Goal: Task Accomplishment & Management: Manage account settings

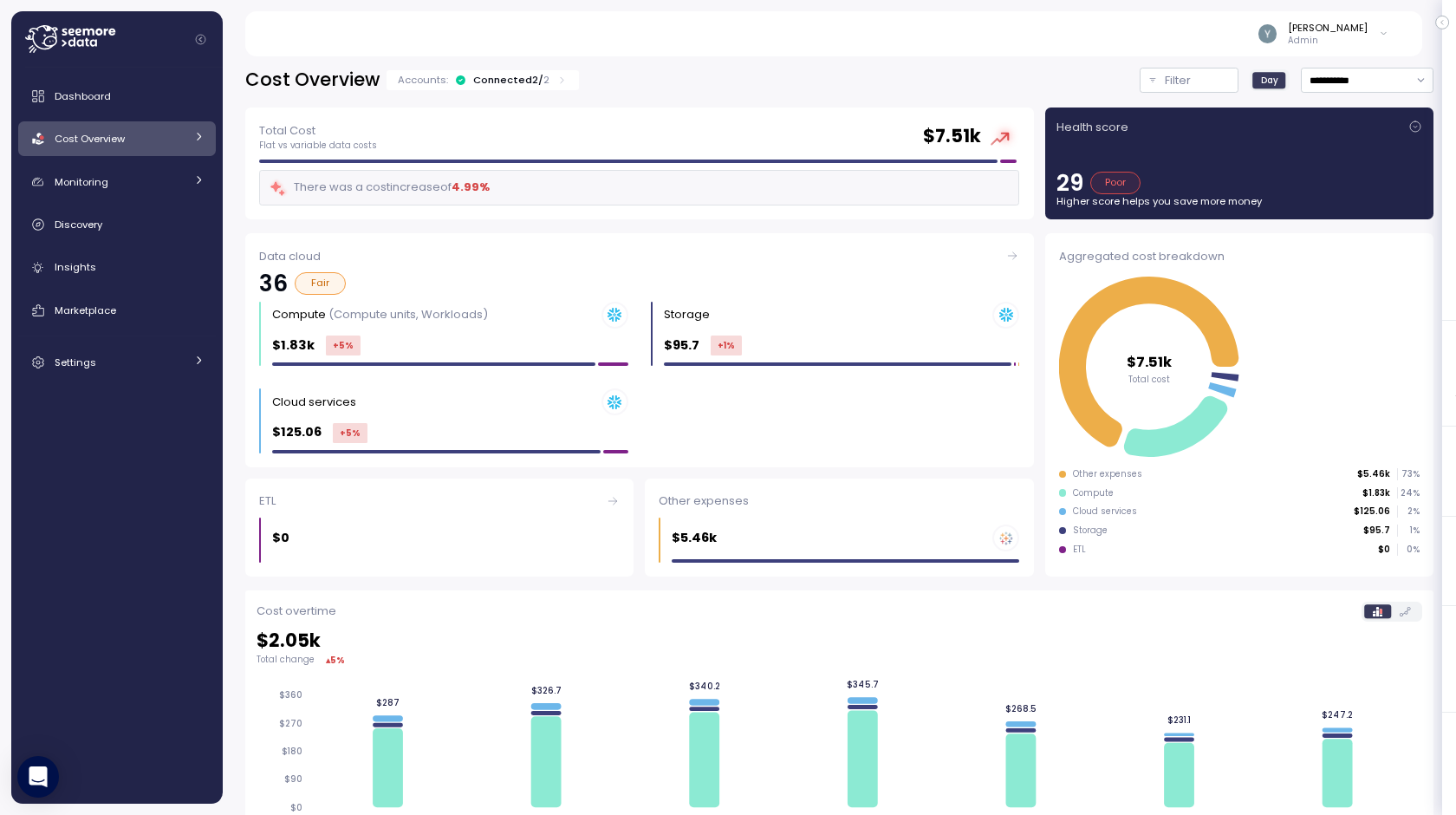
click at [1381, 33] on icon at bounding box center [1383, 34] width 5 height 3
click at [1334, 36] on p "Admin" at bounding box center [1327, 41] width 80 height 12
click at [158, 107] on link "Dashboard" at bounding box center [117, 96] width 198 height 35
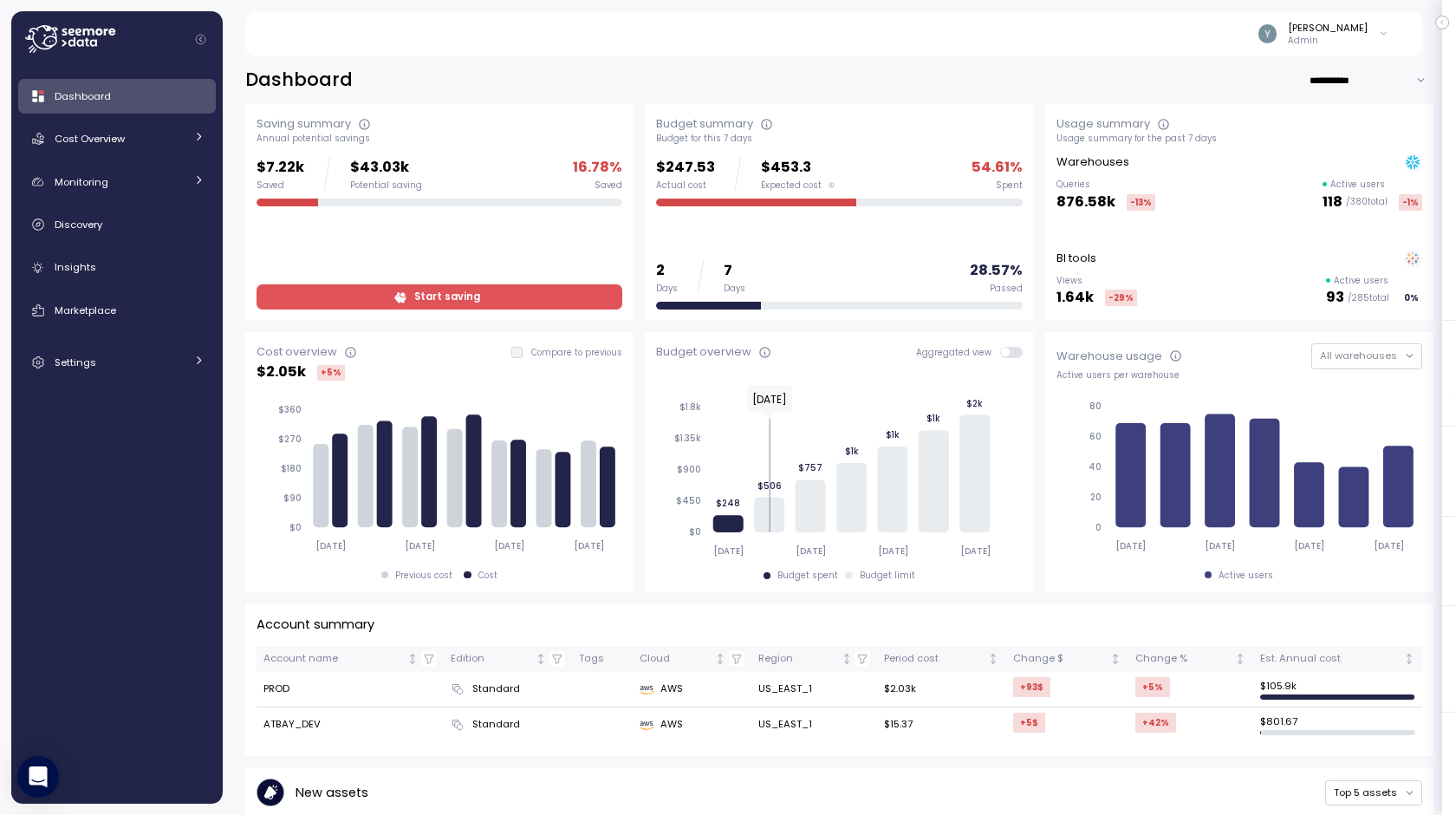
click at [1422, 81] on input "**********" at bounding box center [1371, 80] width 125 height 25
click at [1380, 40] on icon at bounding box center [1383, 33] width 10 height 20
click at [1149, 58] on div "**********" at bounding box center [839, 430] width 1233 height 770
click at [204, 41] on icon "Collapse navigation" at bounding box center [201, 39] width 10 height 10
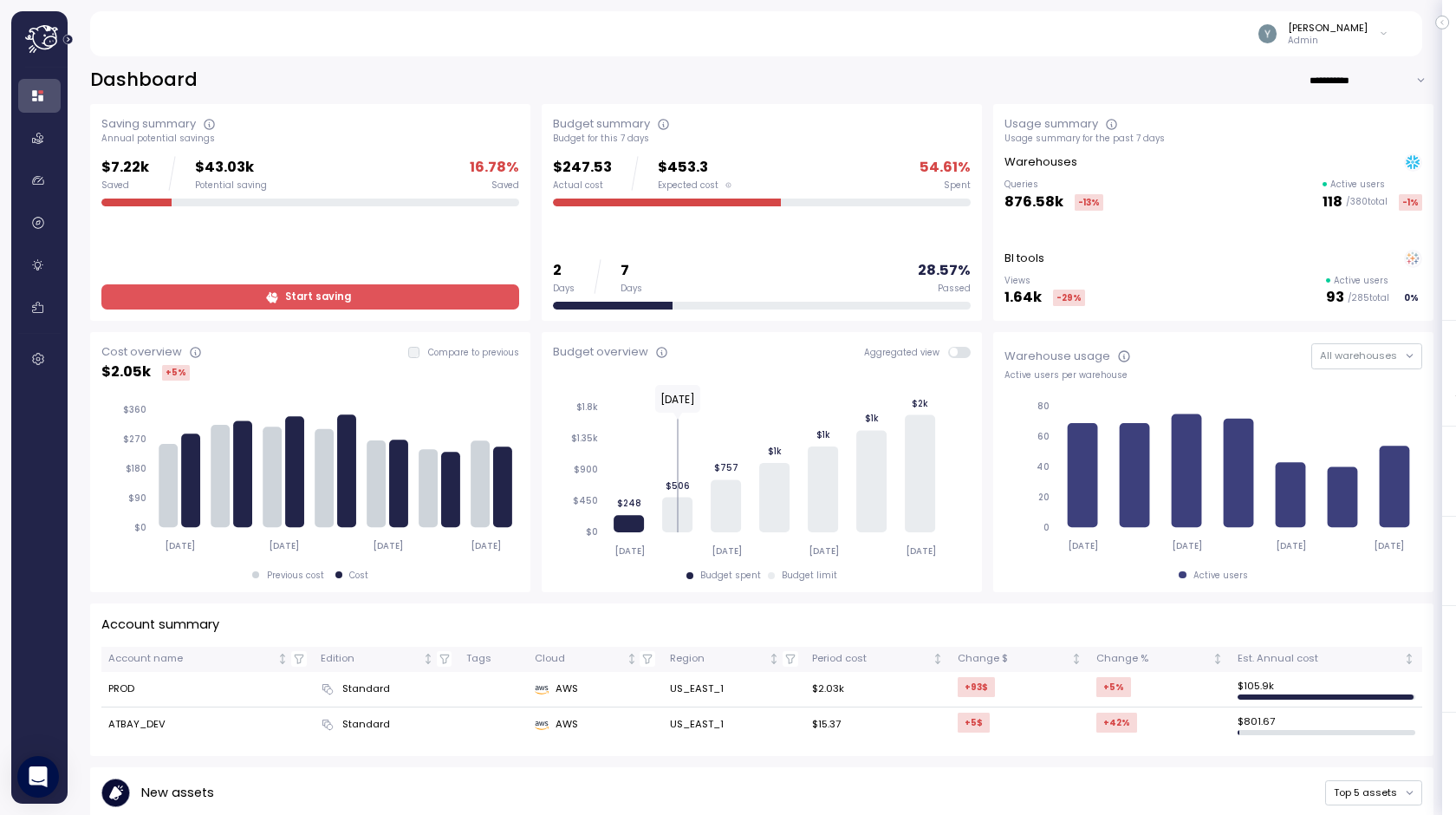
click at [66, 42] on icon "Expand navigation" at bounding box center [67, 39] width 10 height 10
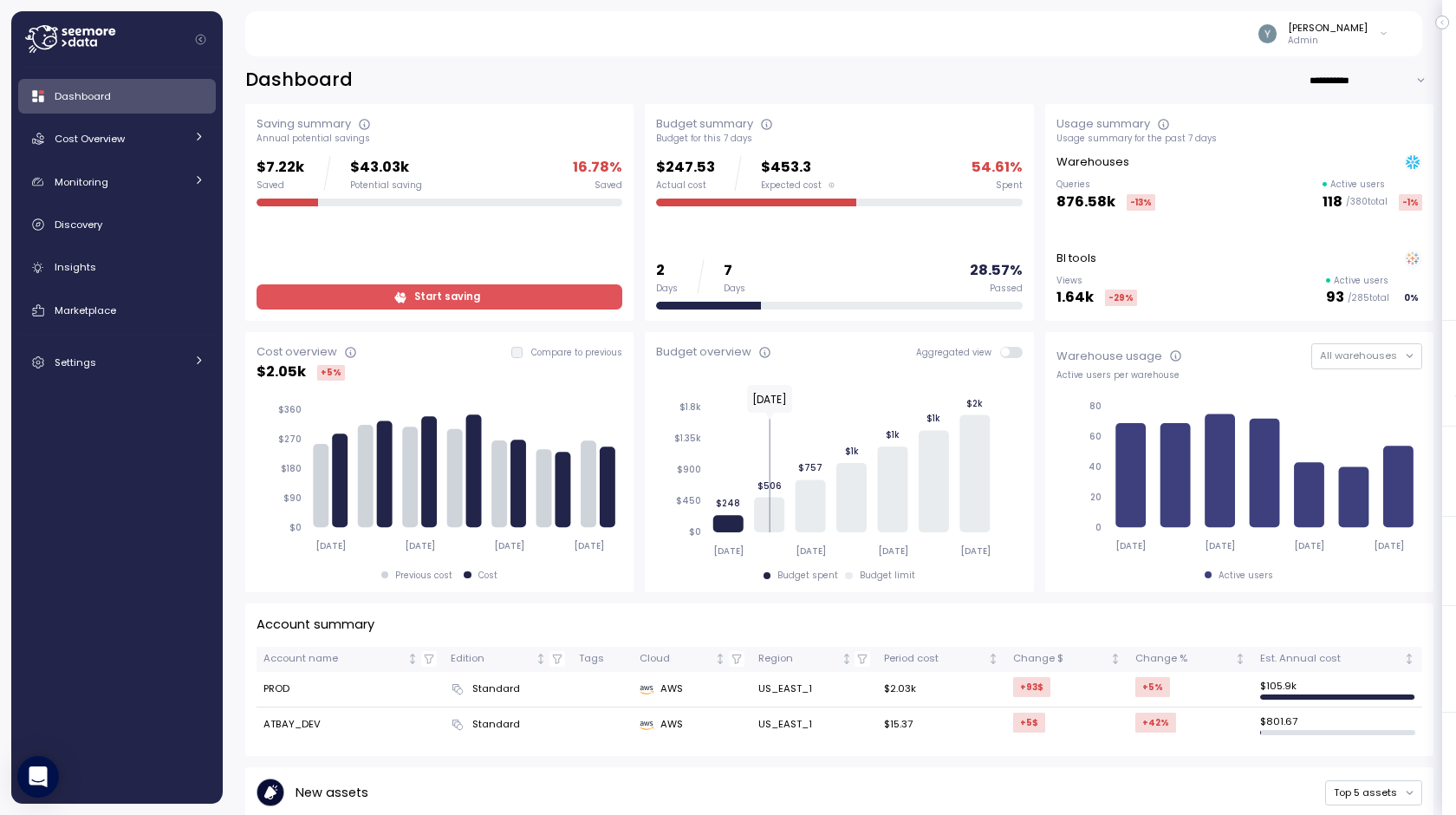
click at [1277, 28] on img at bounding box center [1267, 33] width 19 height 19
click at [1330, 21] on div "[PERSON_NAME]" at bounding box center [1327, 28] width 80 height 14
click at [1225, 35] on div "Yaniv Leven Admin" at bounding box center [832, 34] width 1135 height 45
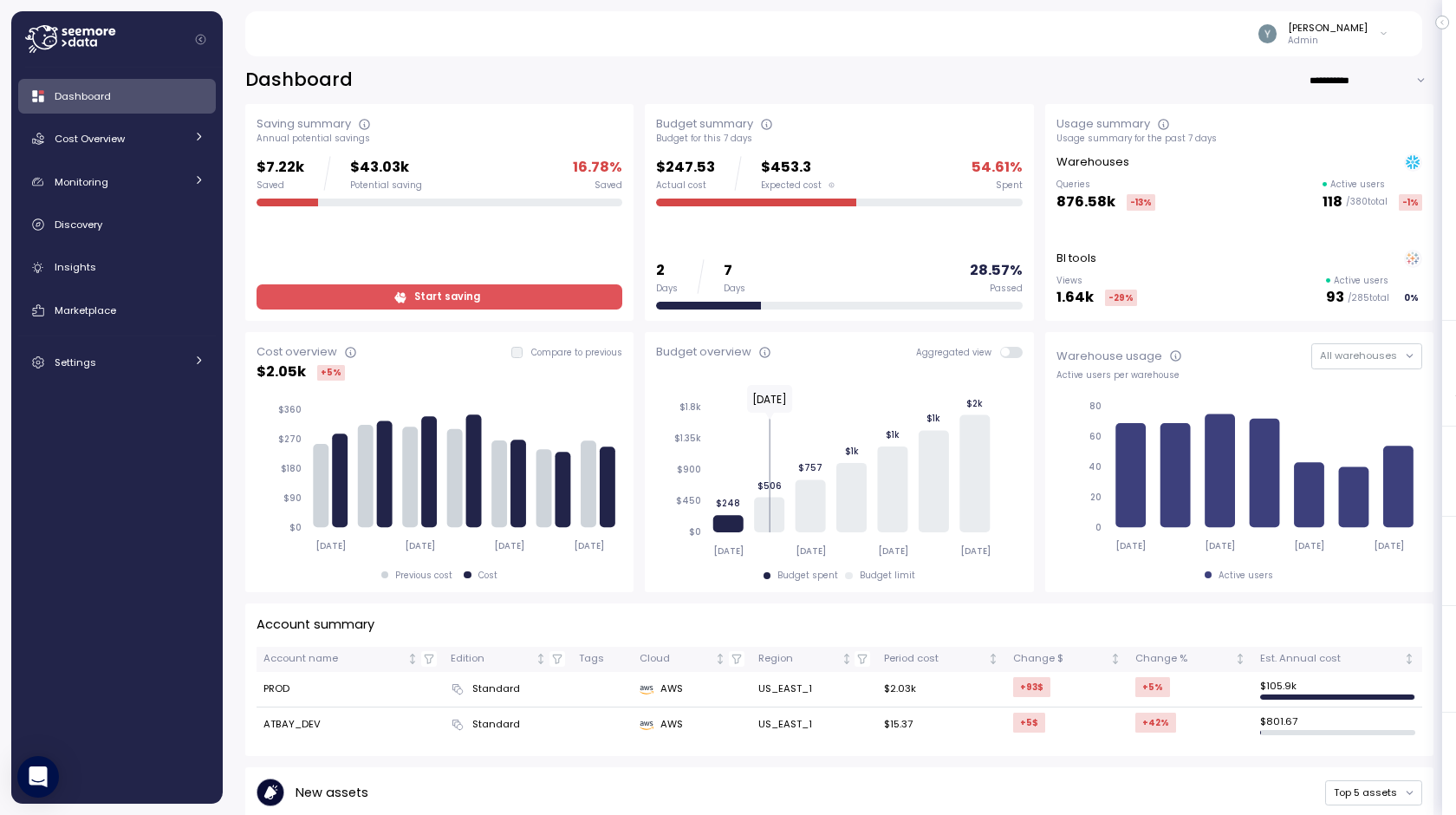
click at [141, 86] on link "Dashboard" at bounding box center [117, 96] width 198 height 35
click at [1376, 37] on div "[PERSON_NAME] Admin" at bounding box center [1323, 33] width 130 height 26
click at [1314, 32] on div "[PERSON_NAME]" at bounding box center [1327, 28] width 80 height 14
click at [1277, 32] on img at bounding box center [1267, 33] width 19 height 19
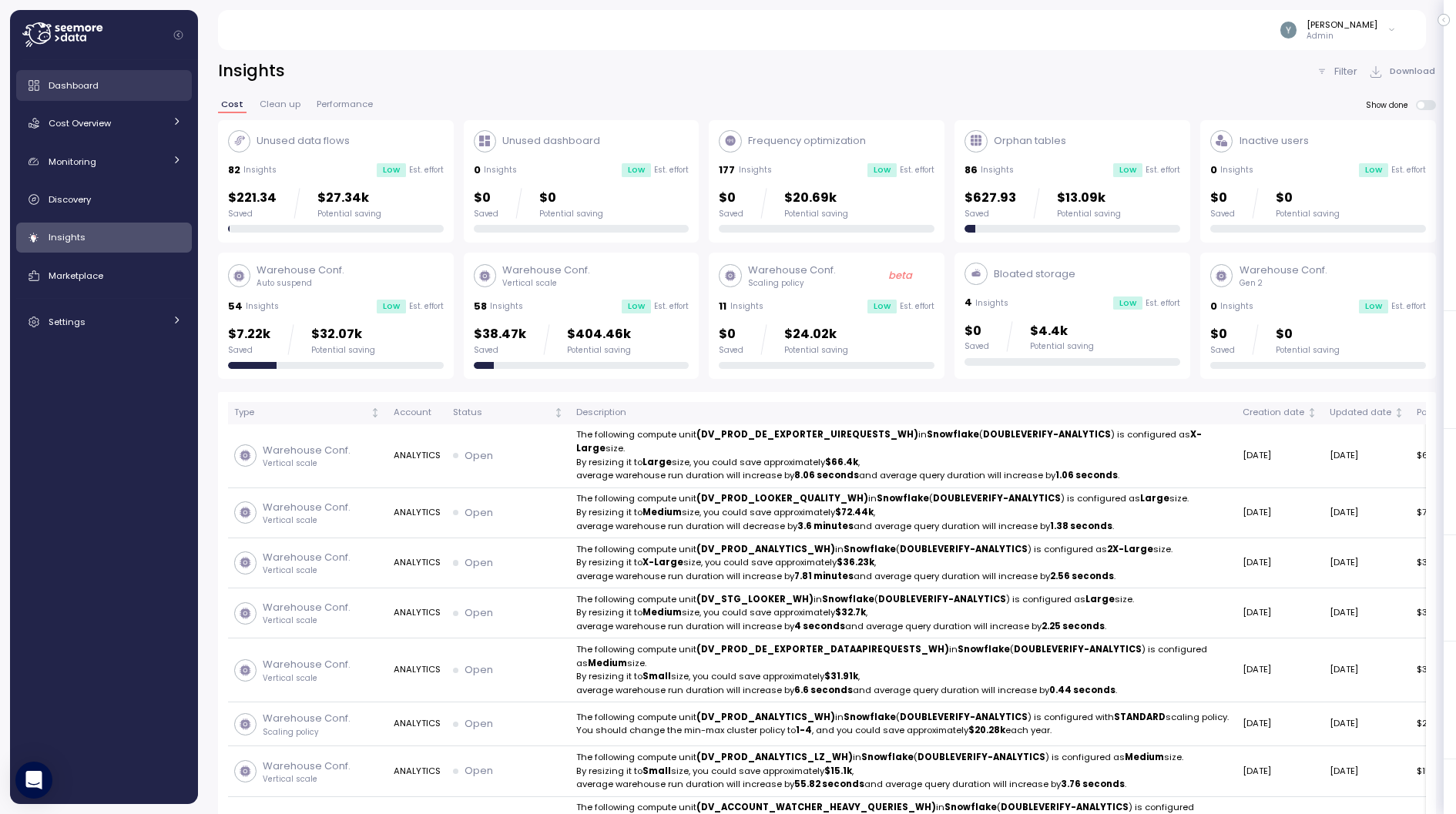
click at [103, 88] on div "Dashboard" at bounding box center [115, 86] width 133 height 16
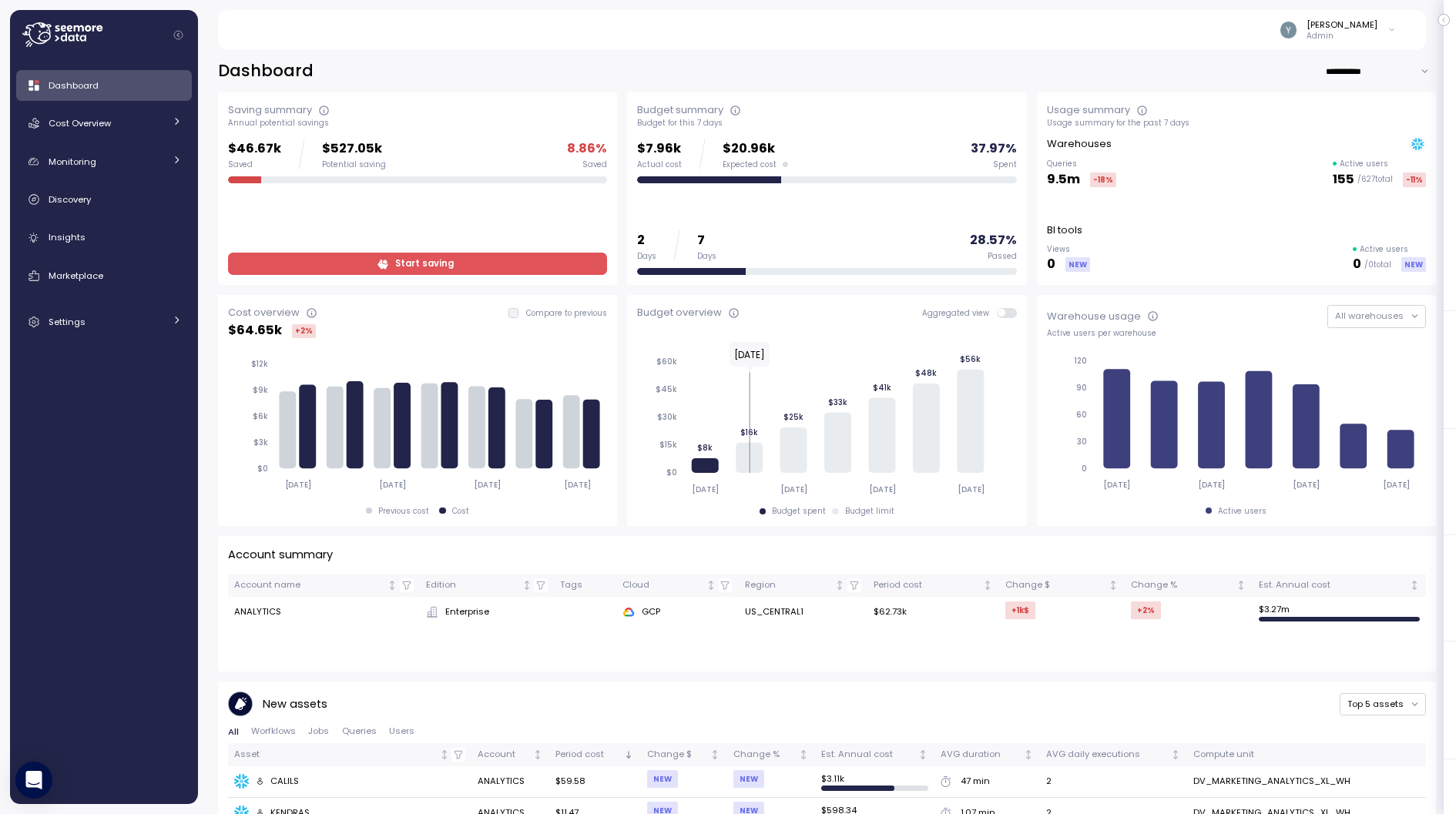
click at [79, 32] on icon at bounding box center [62, 34] width 80 height 24
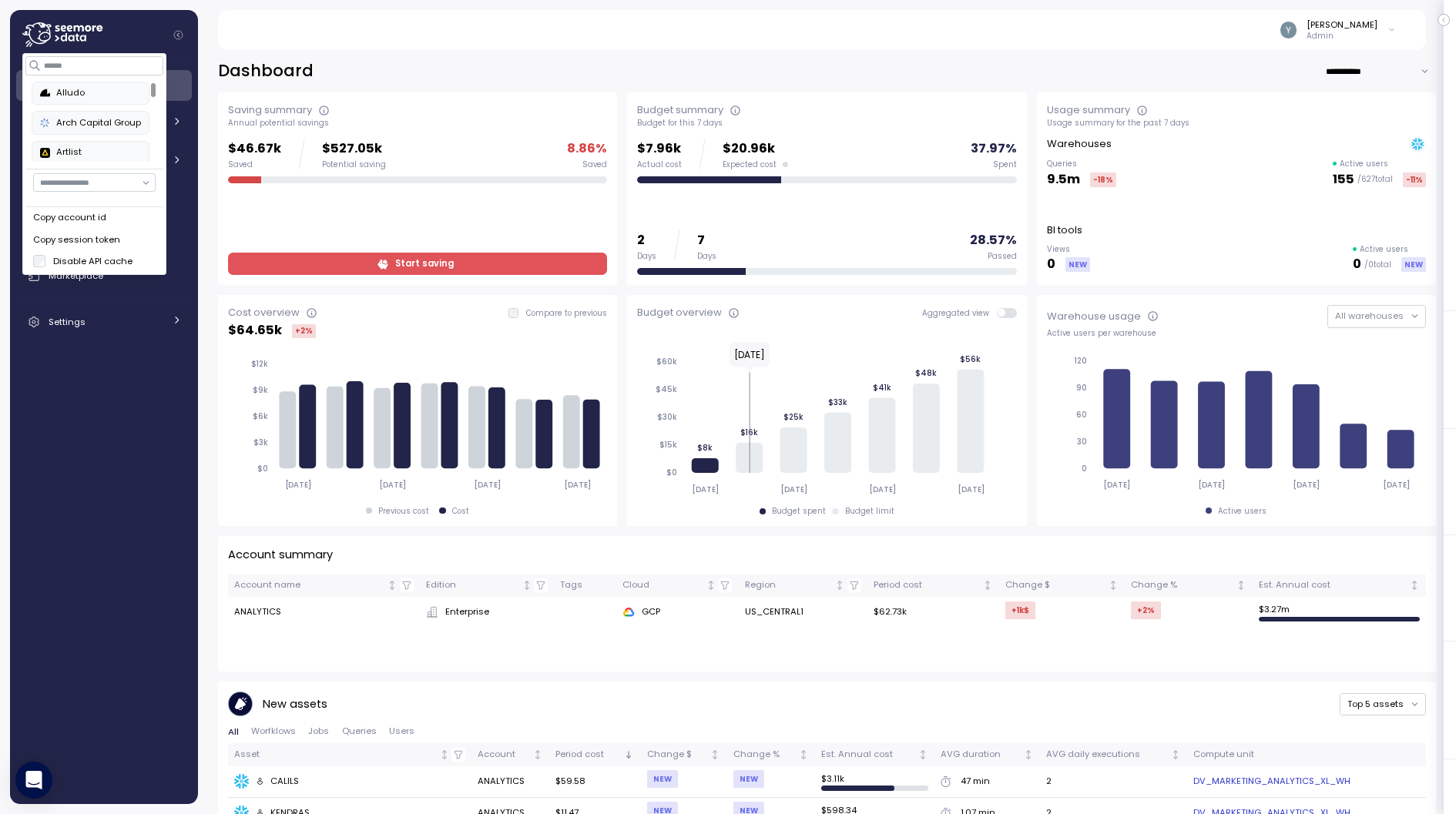
click at [107, 118] on div "Arch Capital Group" at bounding box center [91, 123] width 101 height 14
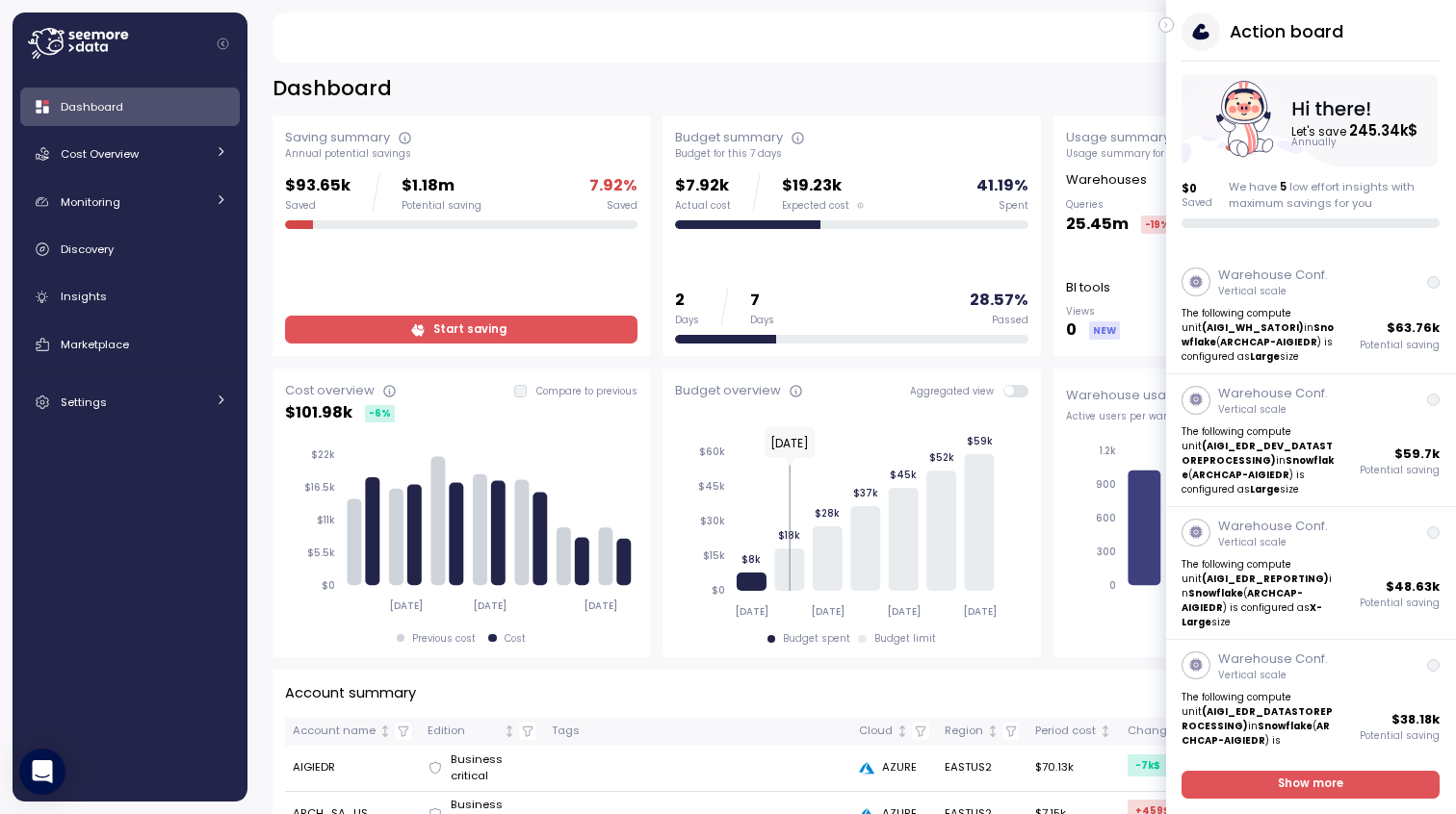
click at [1161, 30] on button "button" at bounding box center [1166, 26] width 16 height 16
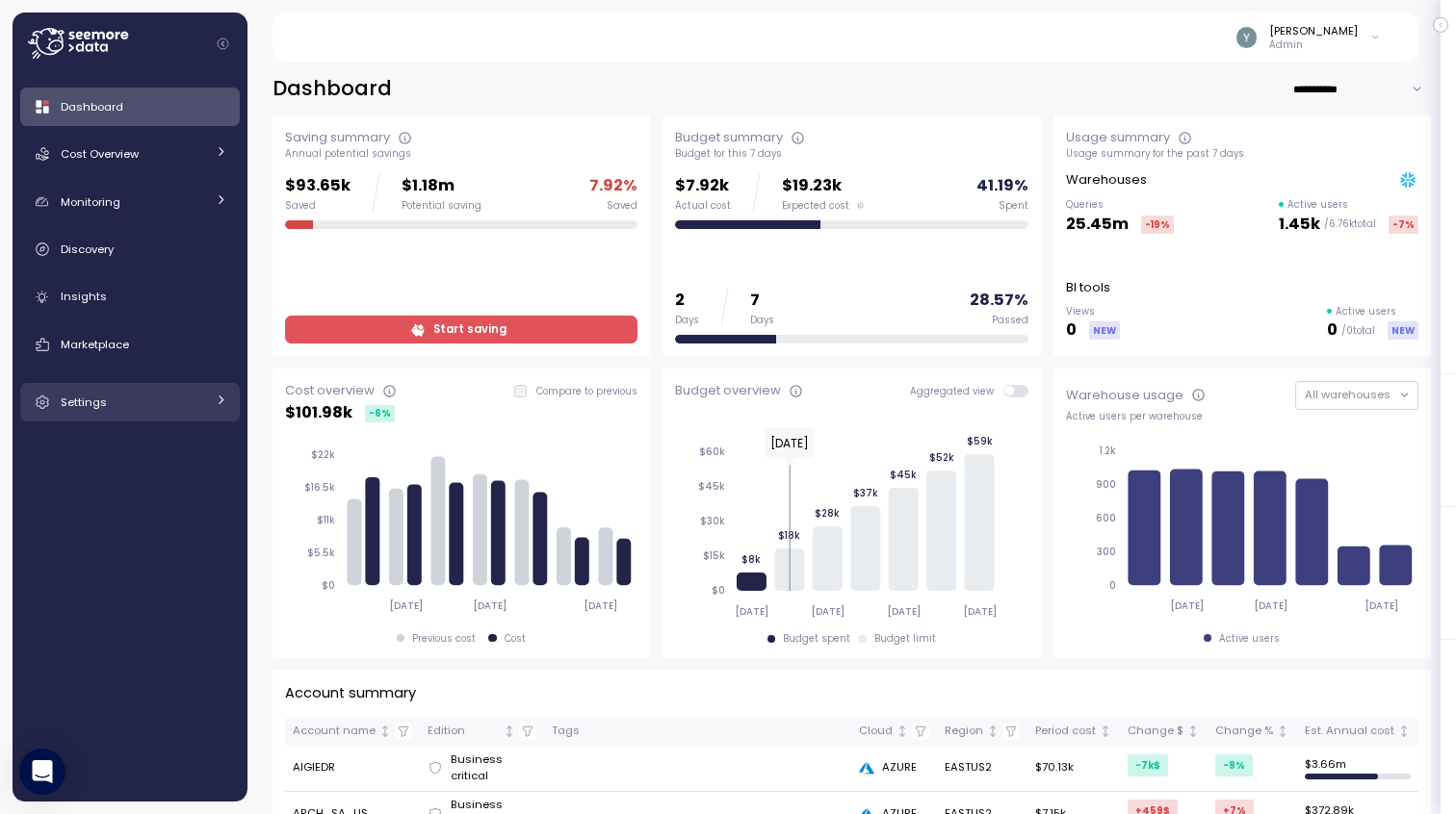
click at [193, 393] on div "Settings" at bounding box center [133, 402] width 144 height 20
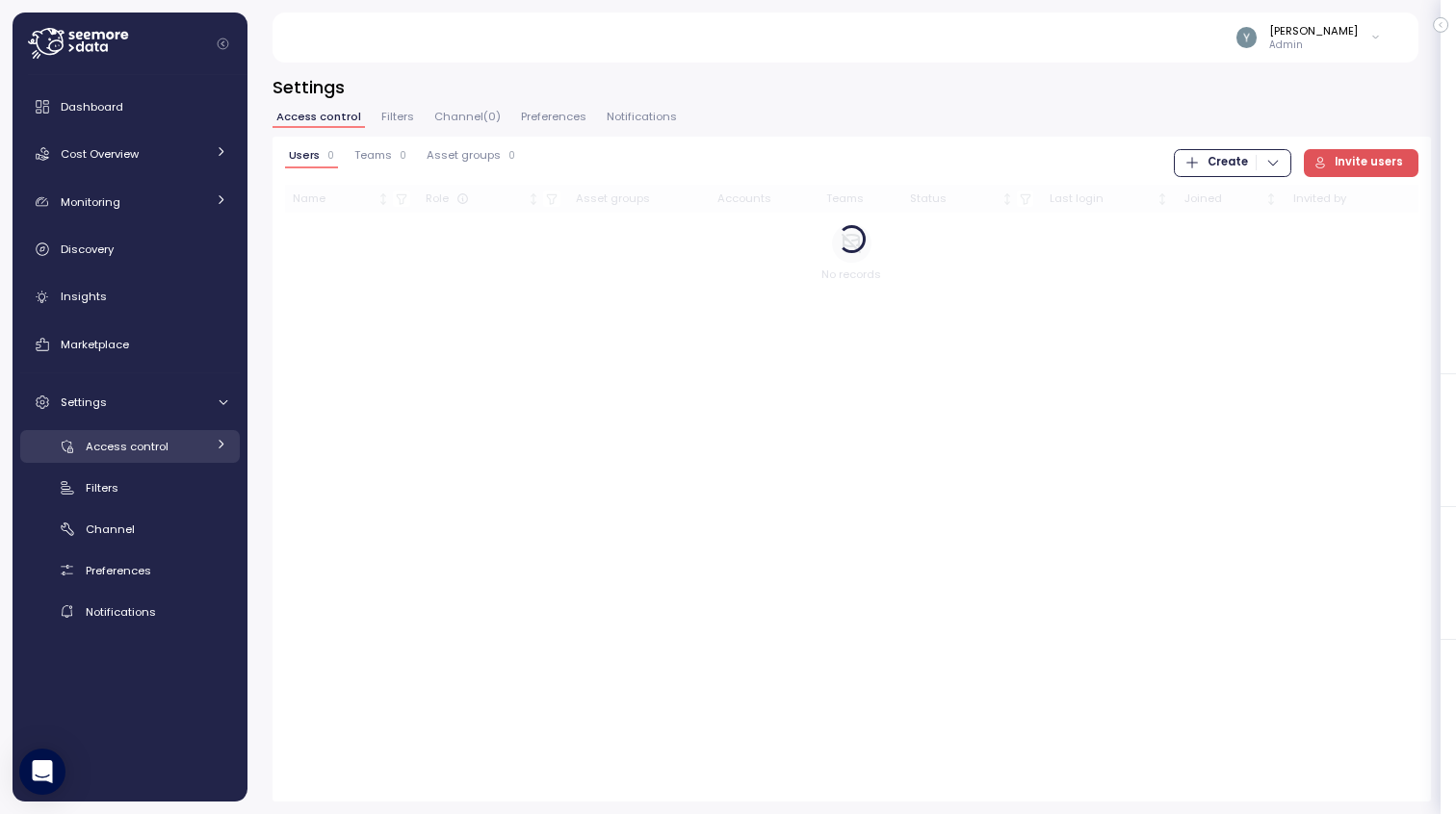
click at [198, 449] on div "Access control" at bounding box center [145, 446] width 119 height 20
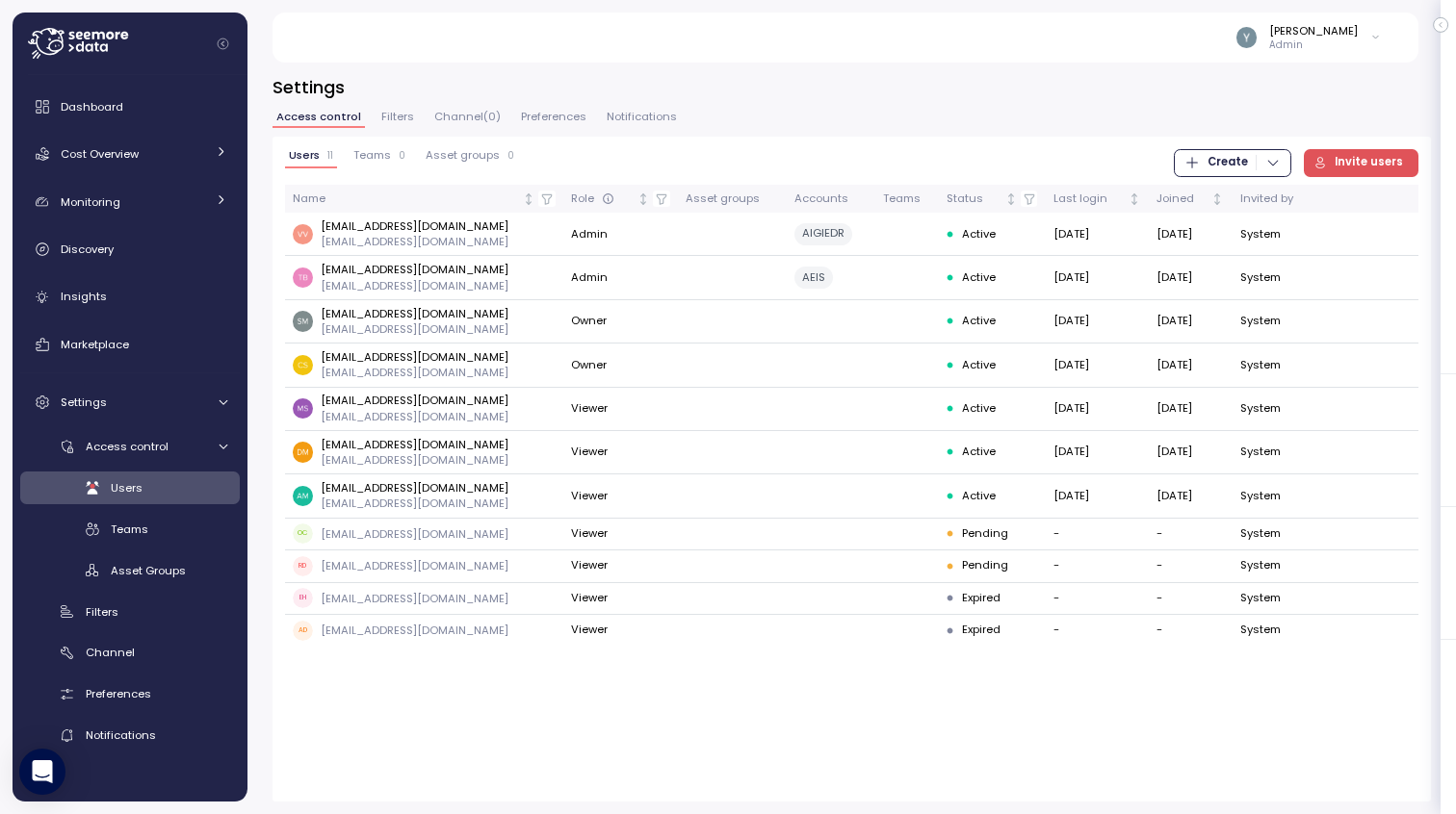
click at [1275, 164] on icon "button" at bounding box center [1273, 163] width 16 height 16
click at [1075, 154] on div "Users 11 Teams 0 Asset groups 0 Create Invite users" at bounding box center [851, 163] width 1133 height 28
click at [1224, 162] on span "Create" at bounding box center [1227, 163] width 40 height 26
click at [1259, 228] on div "Asset Group" at bounding box center [1251, 231] width 68 height 18
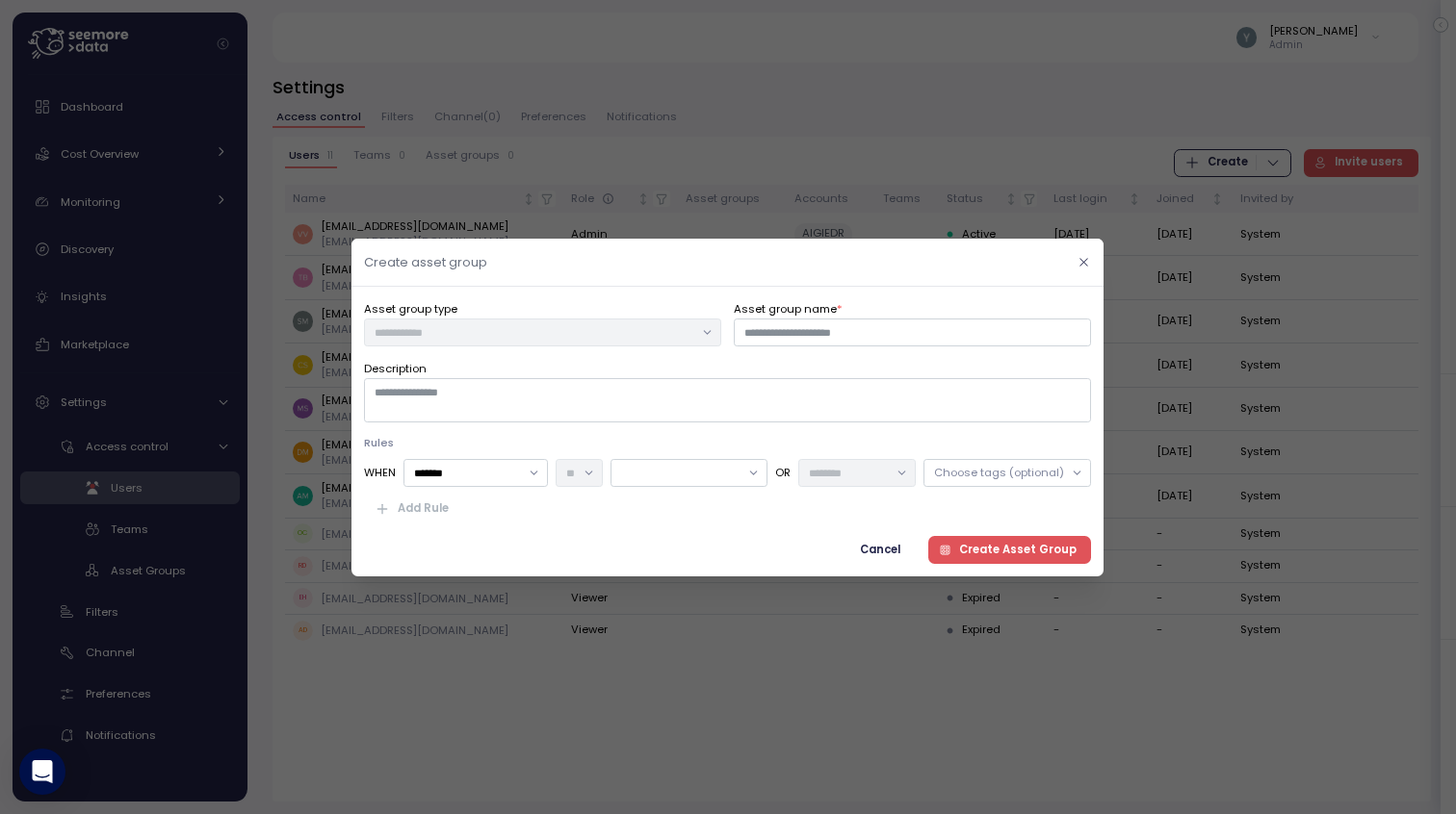
click at [1082, 263] on icon "button" at bounding box center [1084, 262] width 8 height 8
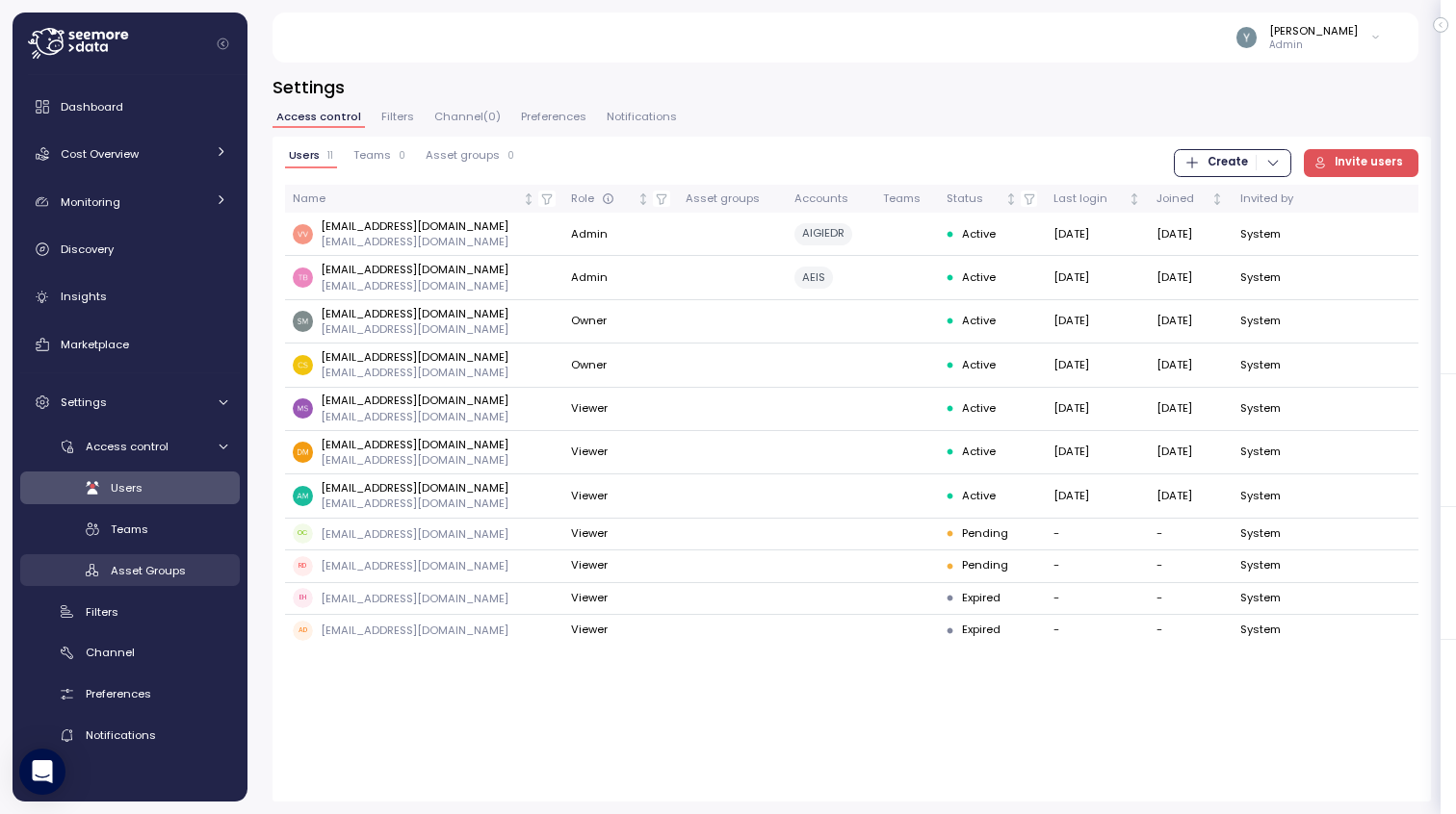
click at [144, 563] on span "Asset Groups" at bounding box center [148, 571] width 75 height 16
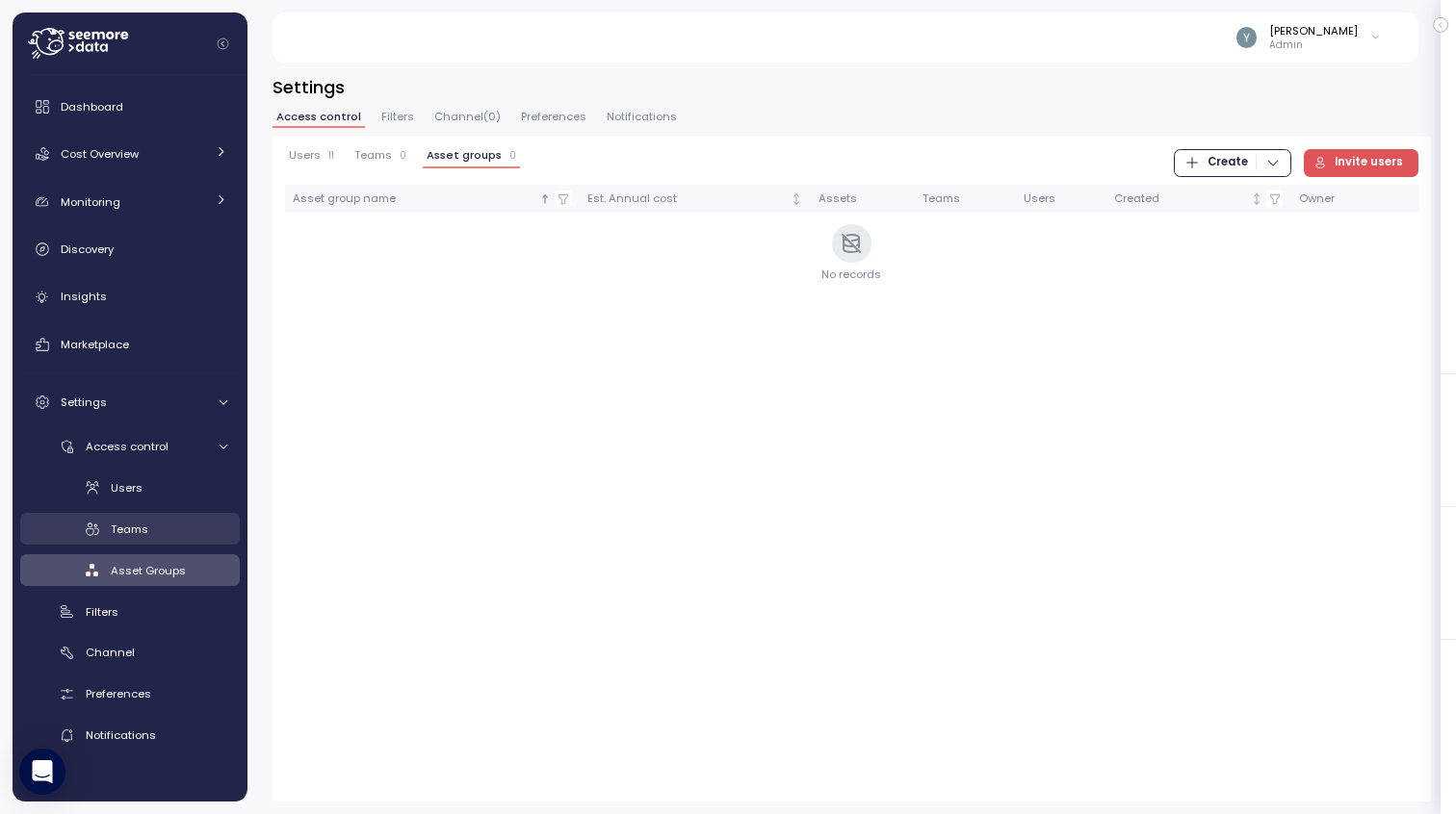
click at [148, 530] on div "Teams" at bounding box center [169, 529] width 116 height 20
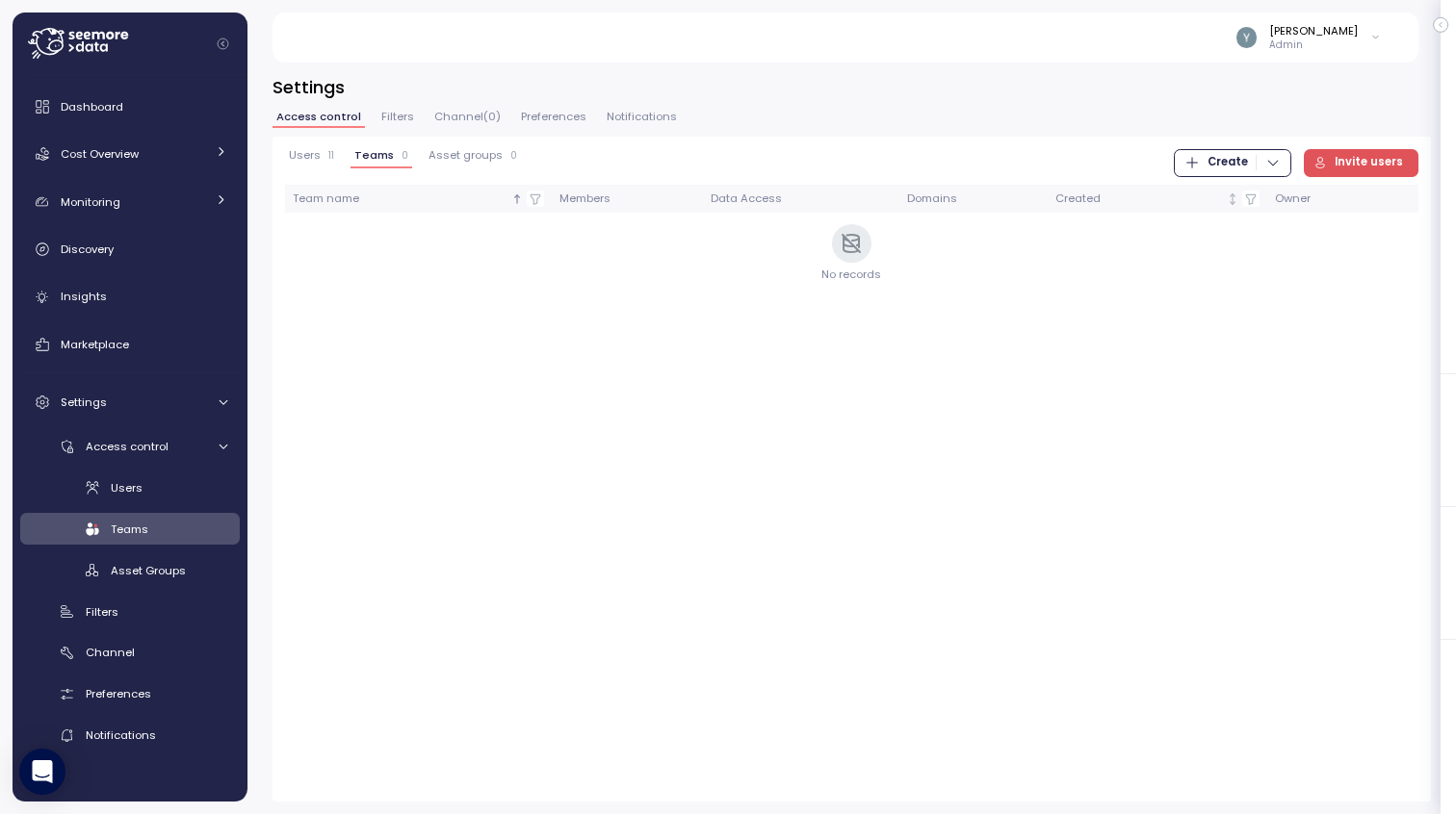
click at [1247, 161] on span "Create" at bounding box center [1227, 163] width 40 height 26
click at [1000, 149] on div "Users 11 Teams 0 Asset groups 0 Create Invite users" at bounding box center [851, 163] width 1133 height 28
click at [156, 565] on span "Asset Groups" at bounding box center [148, 571] width 75 height 16
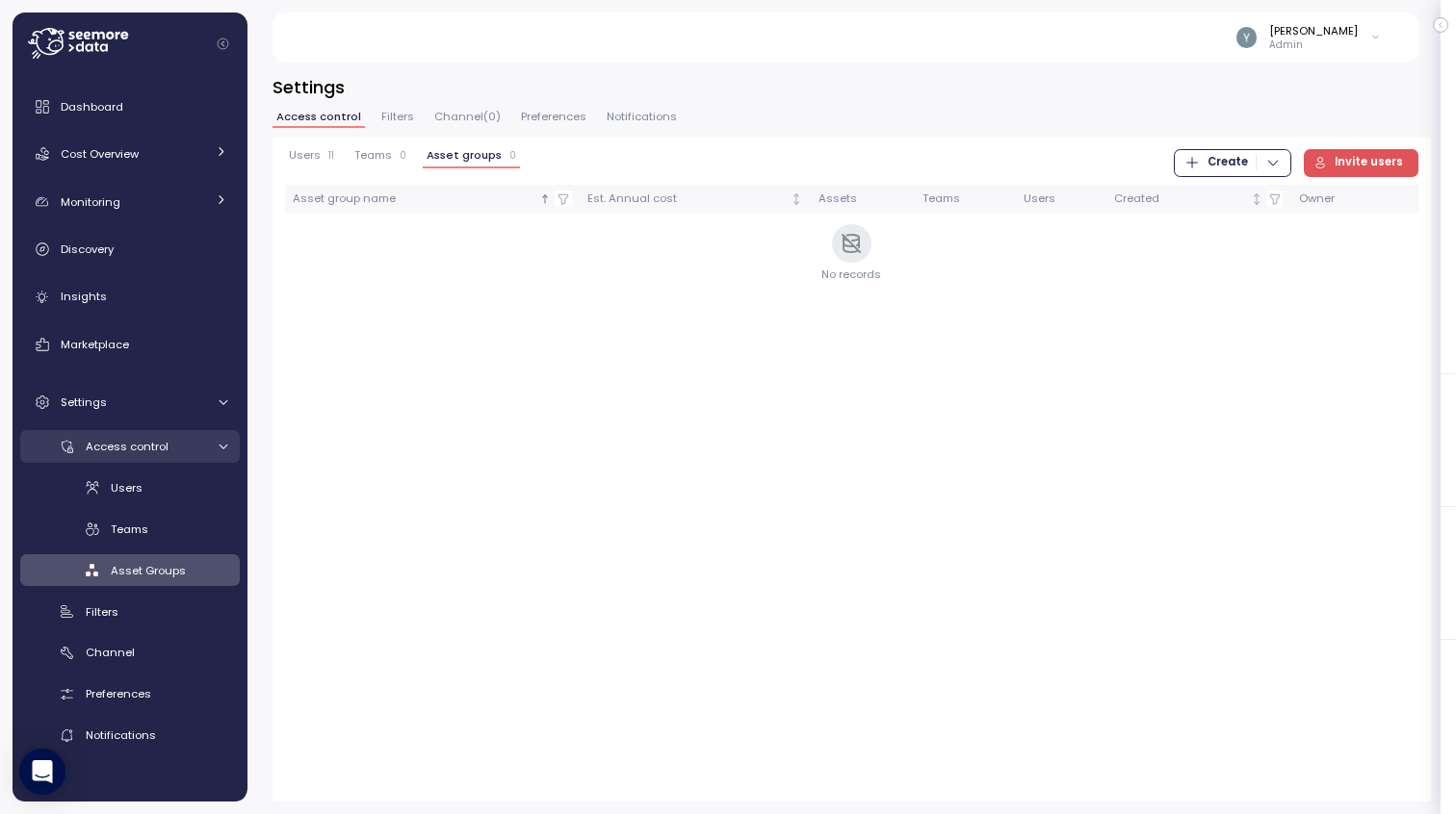
click at [147, 447] on span "Access control" at bounding box center [127, 446] width 83 height 16
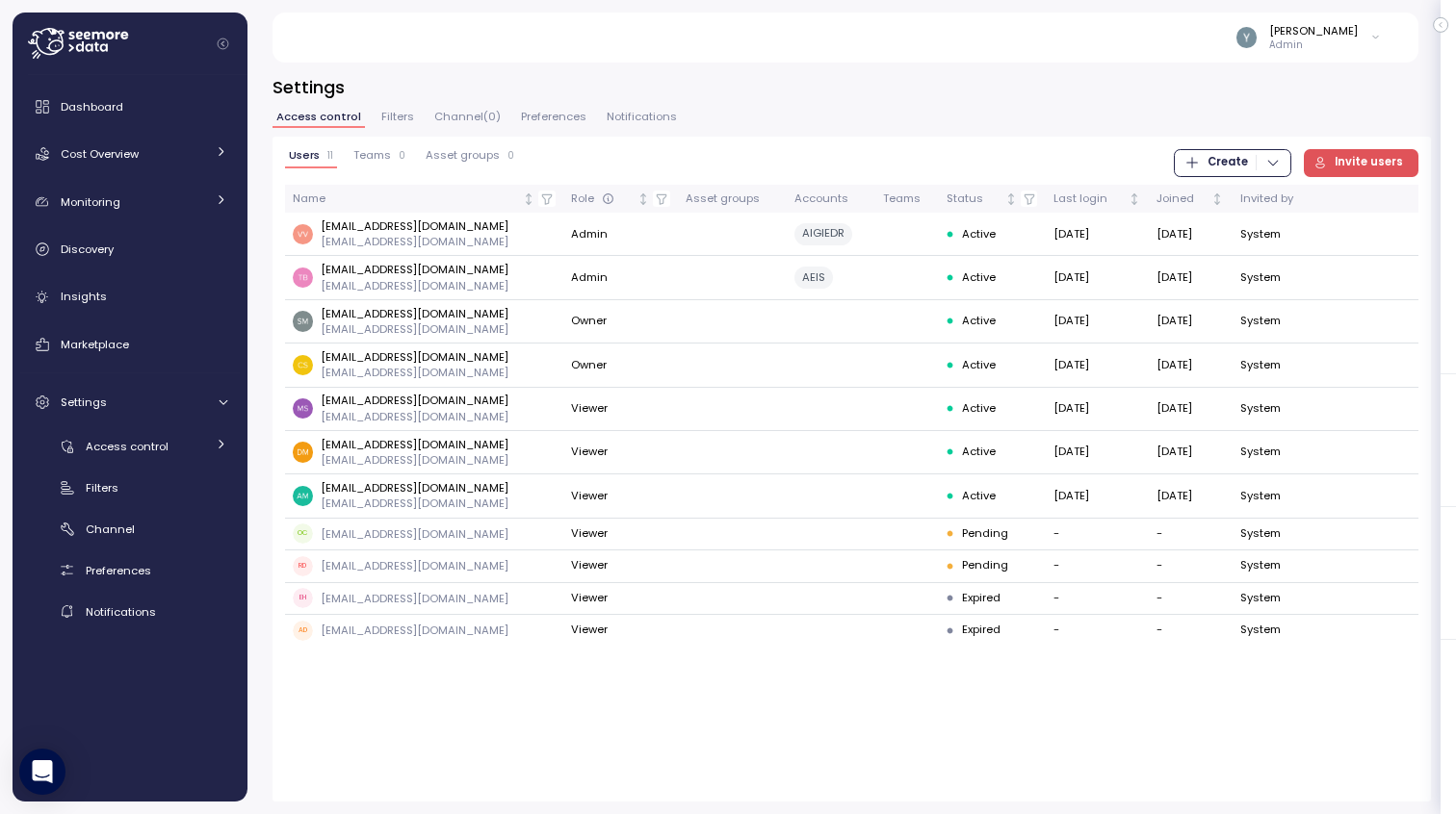
click at [396, 117] on span "Filters" at bounding box center [397, 116] width 33 height 11
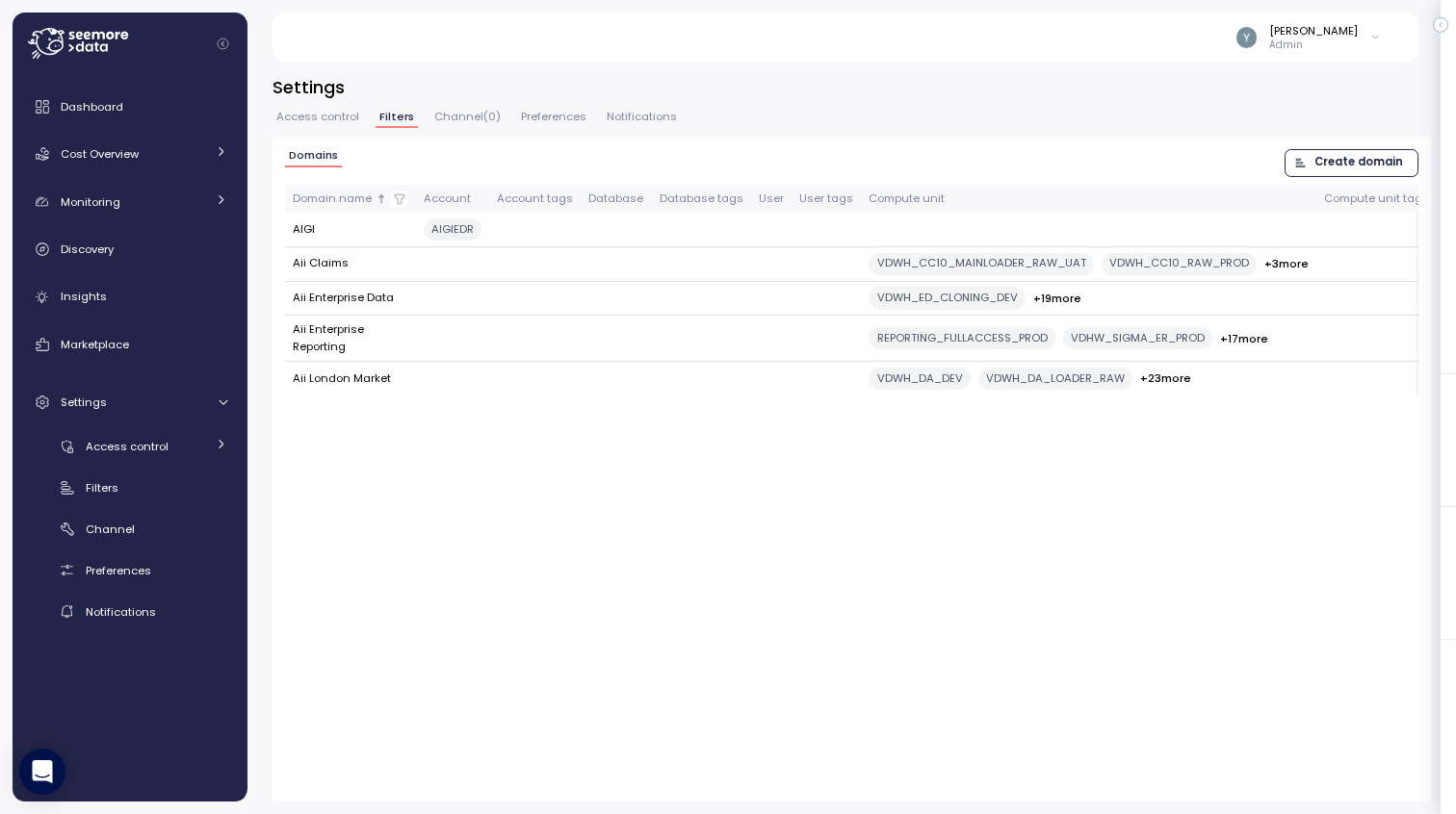
click at [334, 115] on span "Access control" at bounding box center [317, 116] width 83 height 11
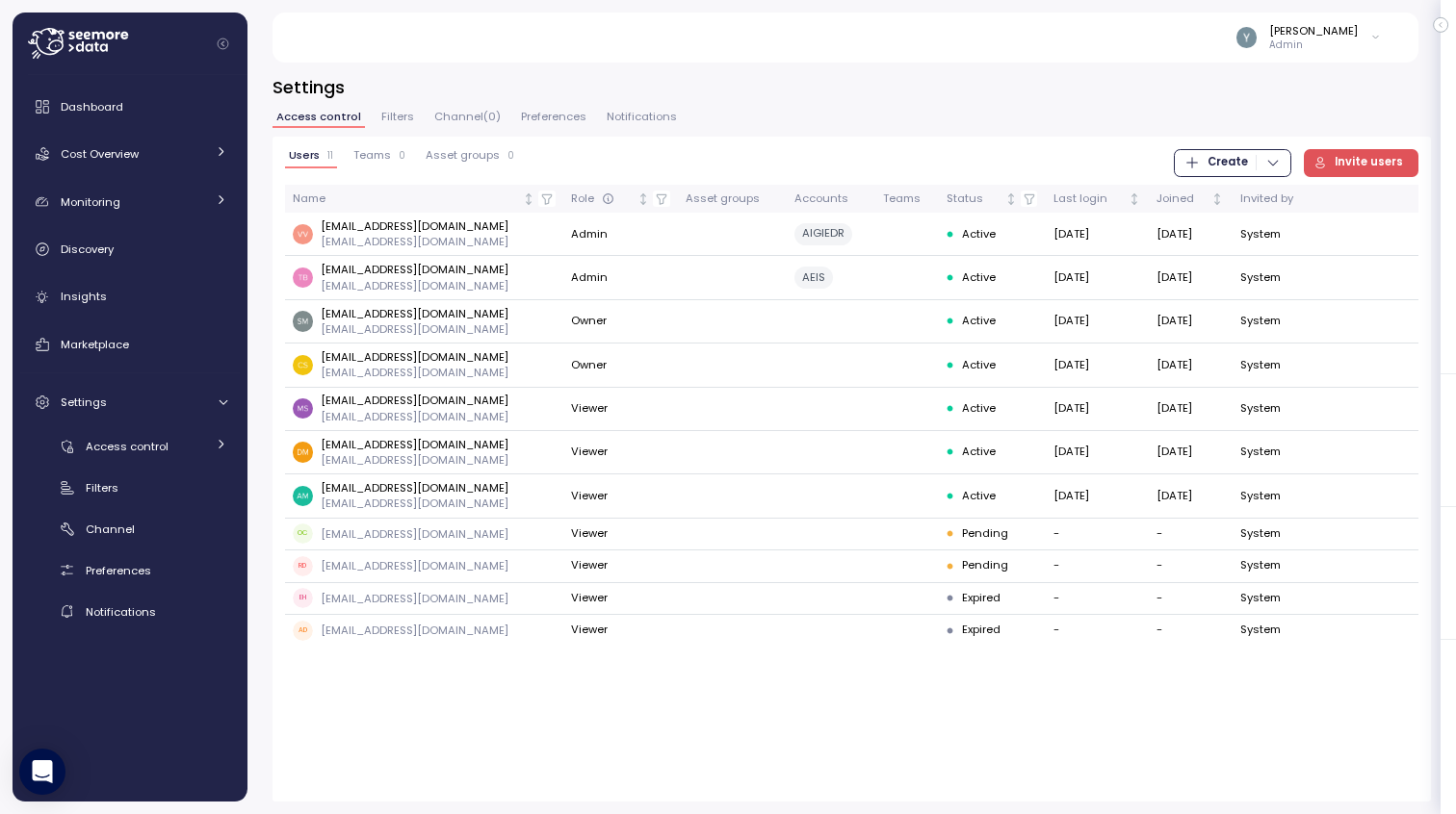
click at [382, 116] on span "Filters" at bounding box center [397, 116] width 33 height 11
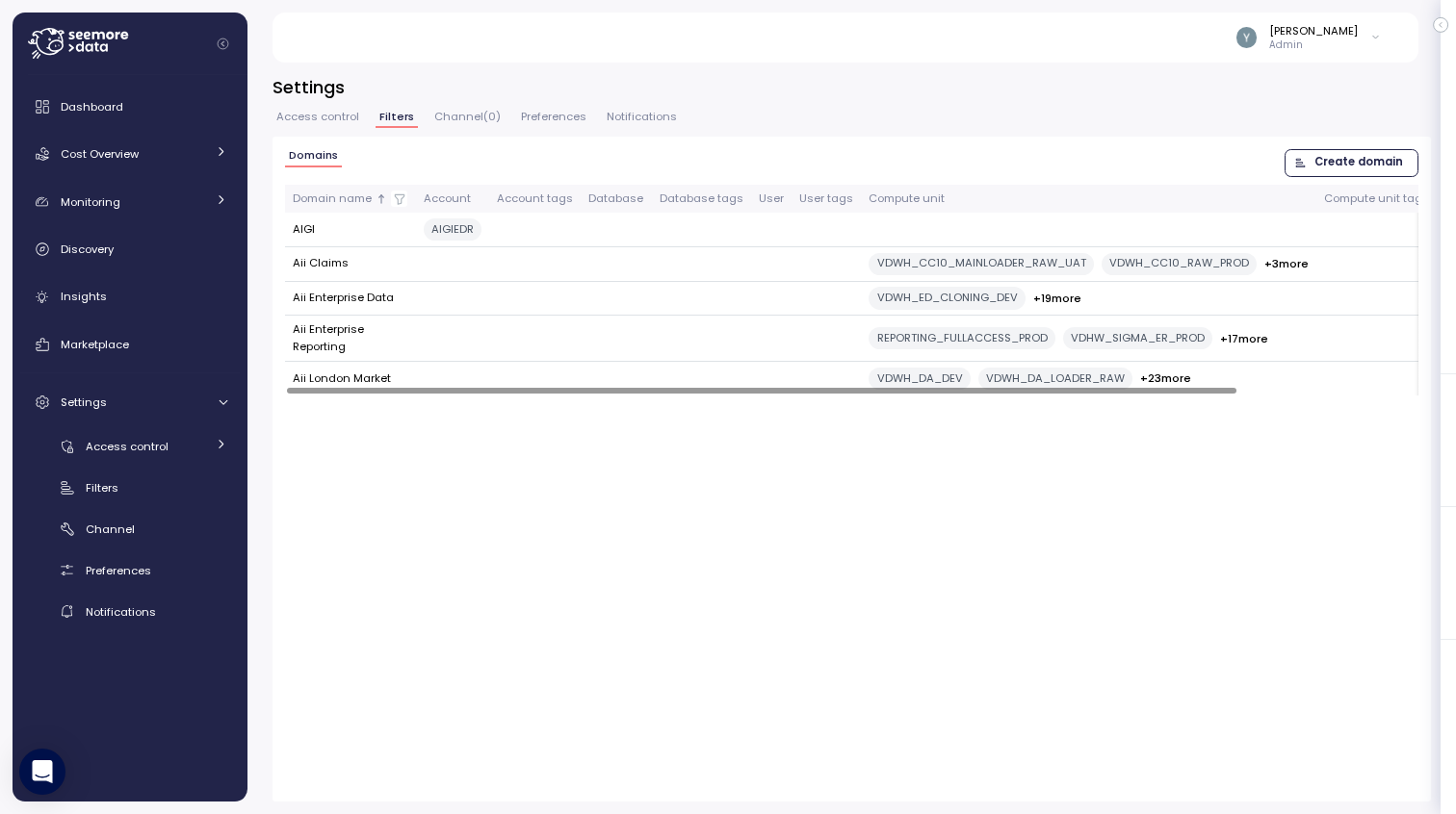
click at [1359, 163] on span "Create domain" at bounding box center [1358, 163] width 89 height 26
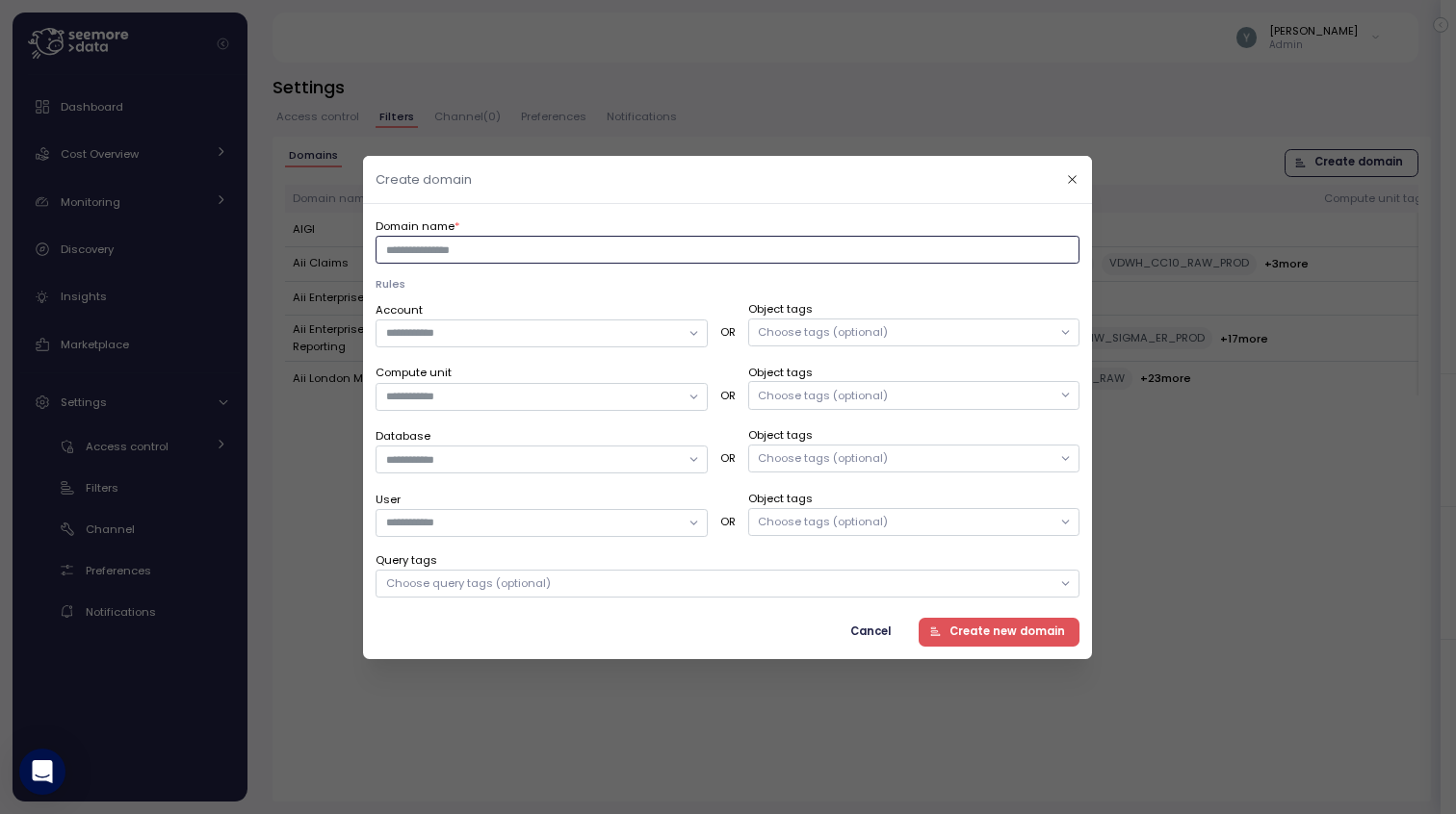
click at [631, 248] on input "Domain name *" at bounding box center [728, 249] width 704 height 28
type input "*****"
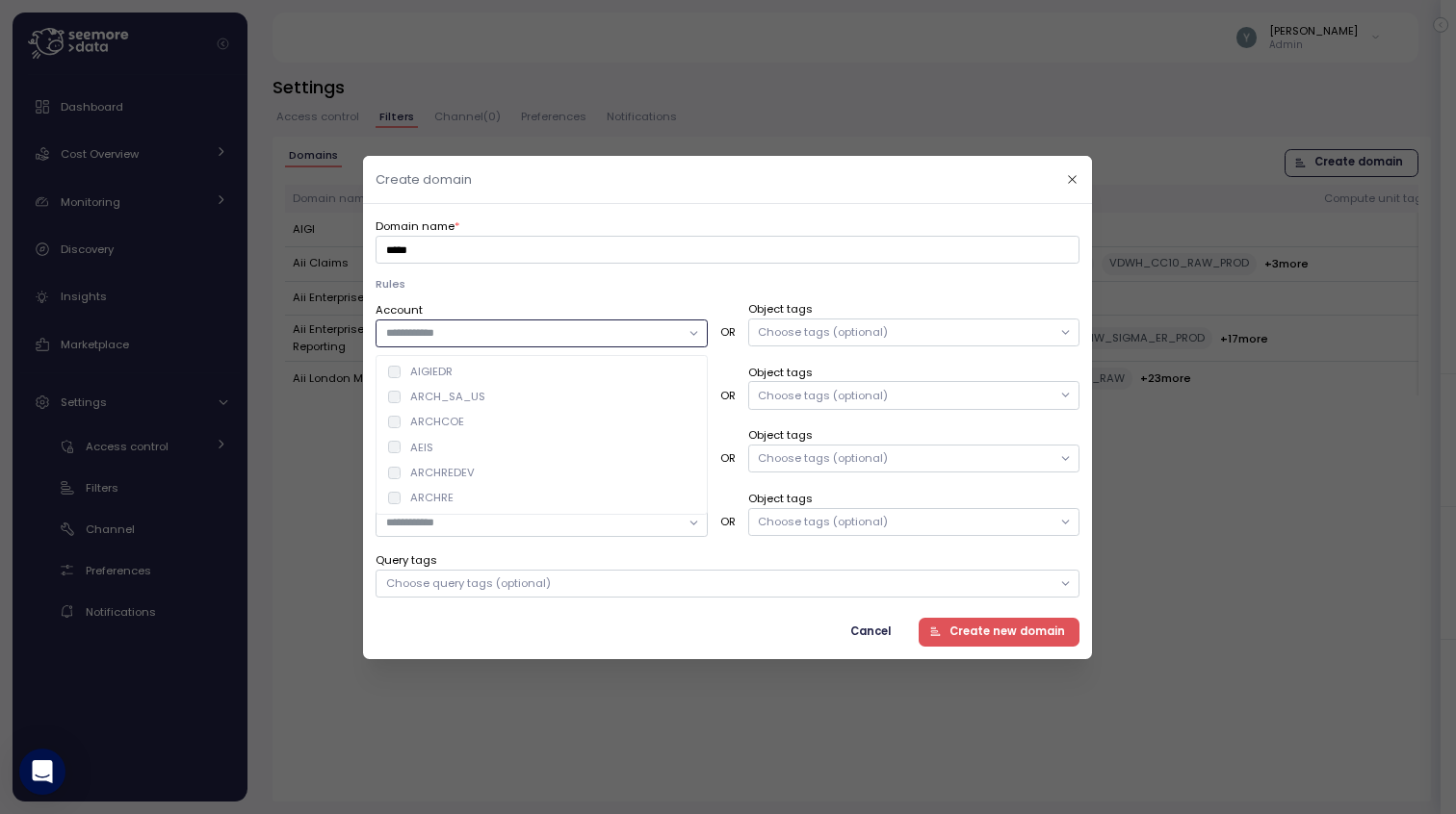
click at [535, 331] on input "Account" at bounding box center [533, 333] width 294 height 18
click at [551, 302] on div "Account" at bounding box center [541, 323] width 332 height 47
click at [805, 320] on div "Choose tags (optional)" at bounding box center [914, 331] width 332 height 28
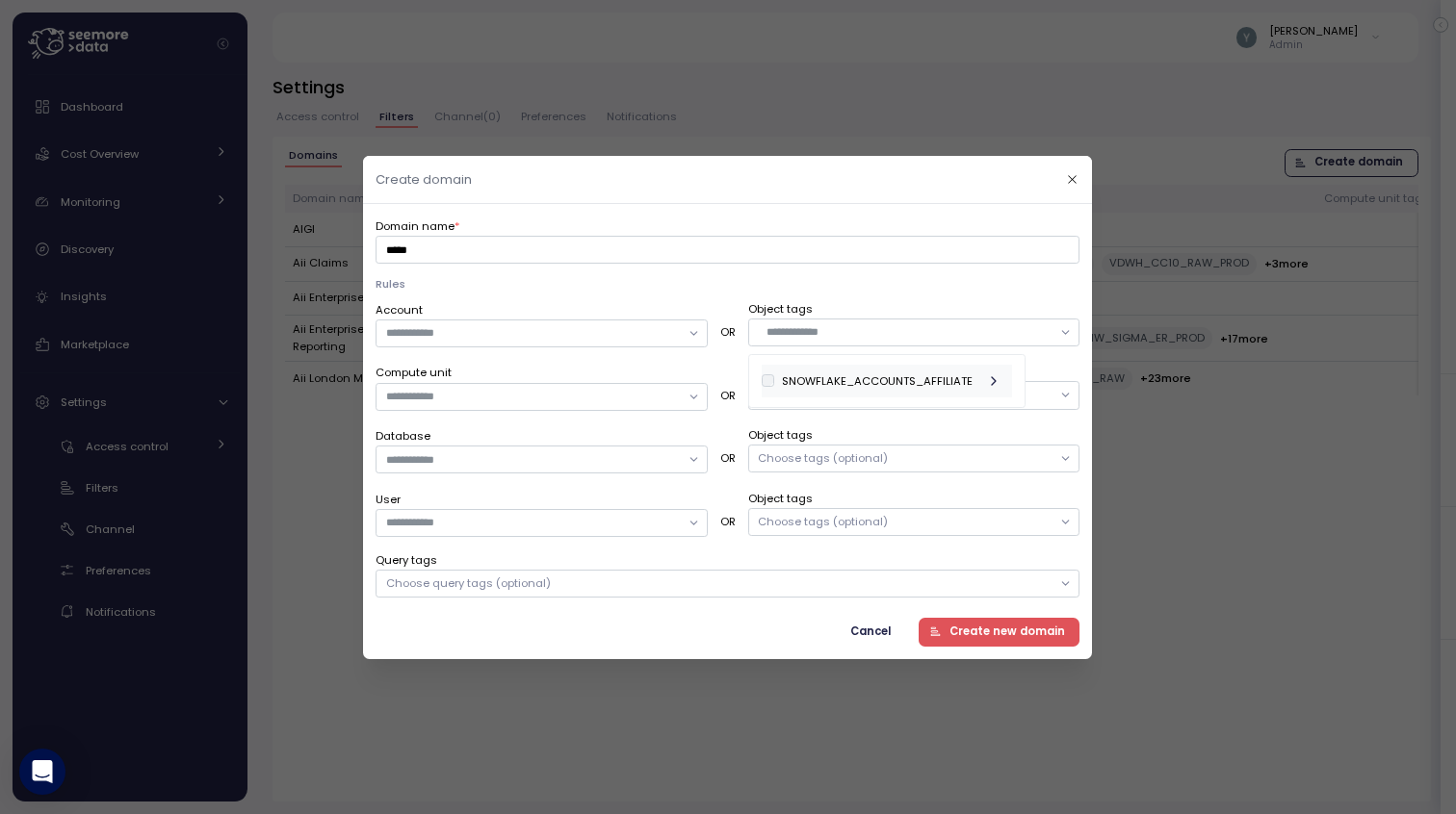
click at [789, 379] on div "SNOWFLAKE_ACCOUNTS_AFFILIATE" at bounding box center [876, 380] width 190 height 16
click at [724, 289] on p "Rules" at bounding box center [728, 284] width 704 height 16
click at [869, 629] on span "Cancel" at bounding box center [870, 632] width 40 height 26
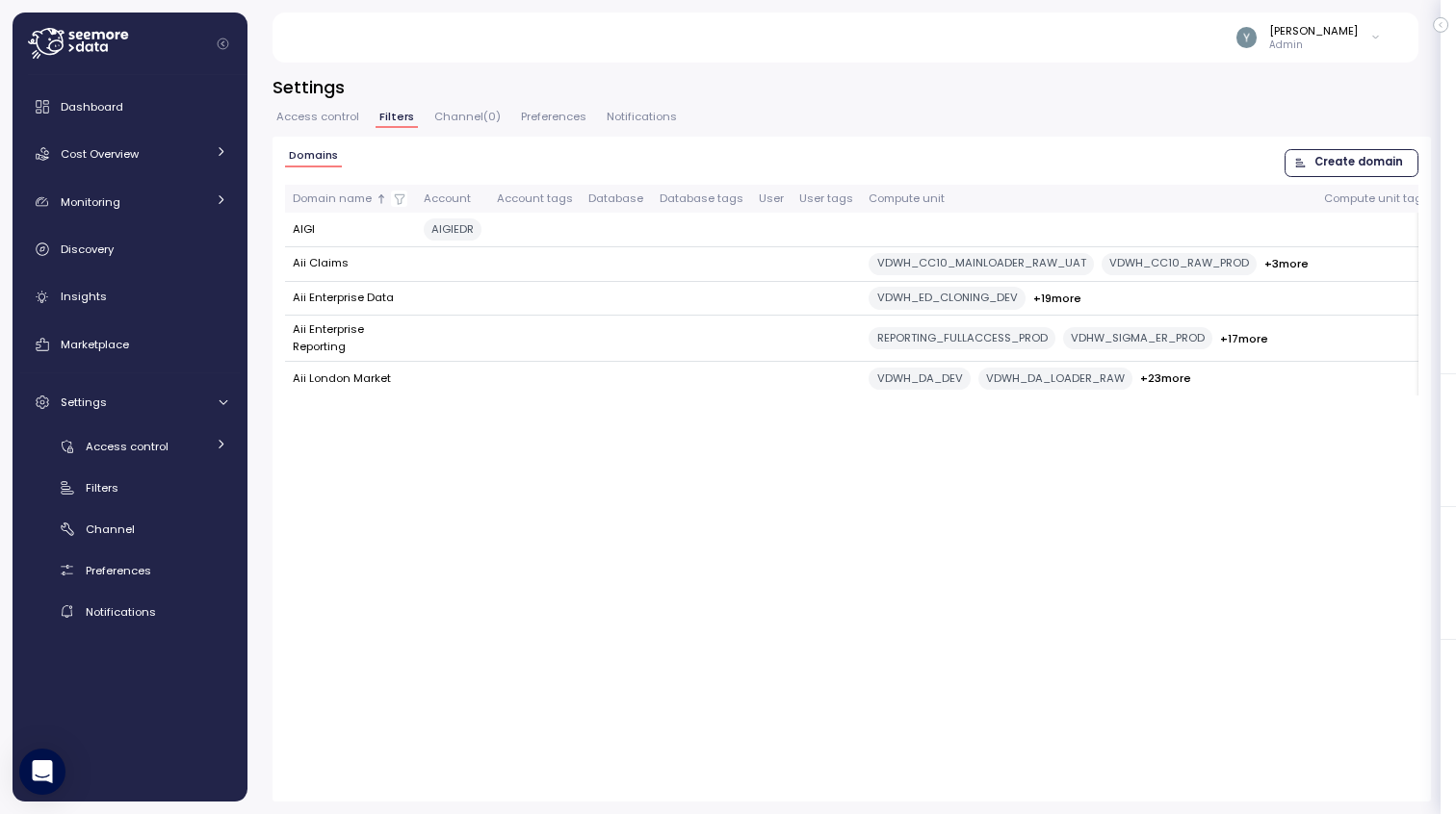
click at [1070, 174] on header "Create domain" at bounding box center [727, 151] width 728 height 48
